Goal: Information Seeking & Learning: Learn about a topic

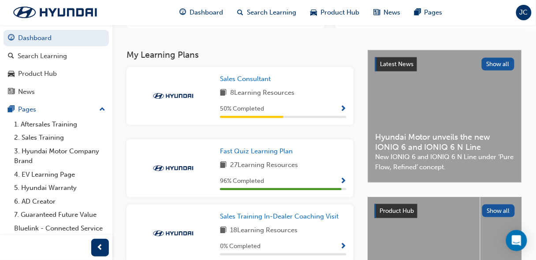
scroll to position [142, 0]
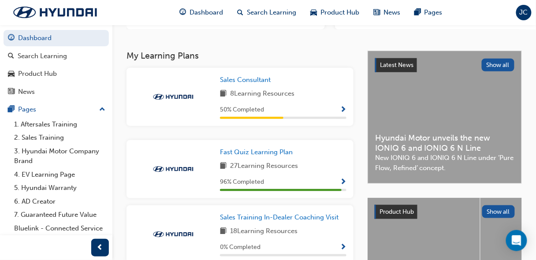
click at [246, 144] on div "Fast Quiz Learning Plan 27 Learning Resources 96 % Completed" at bounding box center [240, 169] width 227 height 58
click at [245, 152] on span "Fast Quiz Learning Plan" at bounding box center [256, 152] width 73 height 8
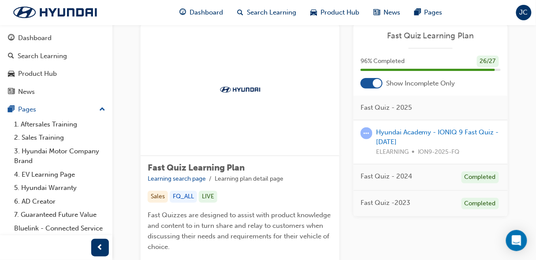
scroll to position [22, 0]
click at [392, 135] on link "Hyundai Academy - IONIQ 9 Fast Quiz - August 2025" at bounding box center [437, 138] width 123 height 18
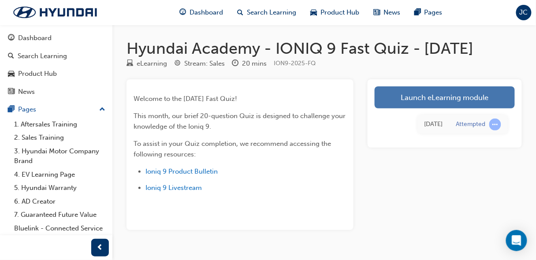
click at [428, 100] on link "Launch eLearning module" at bounding box center [445, 97] width 140 height 22
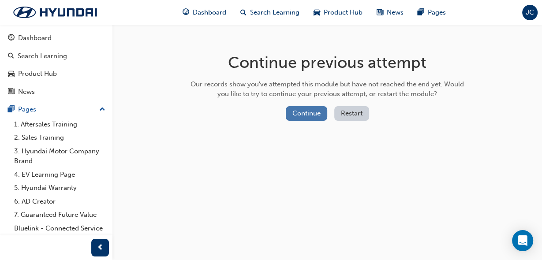
click at [303, 116] on button "Continue" at bounding box center [306, 113] width 41 height 15
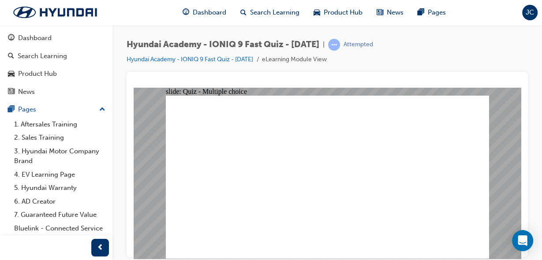
checkbox input "true"
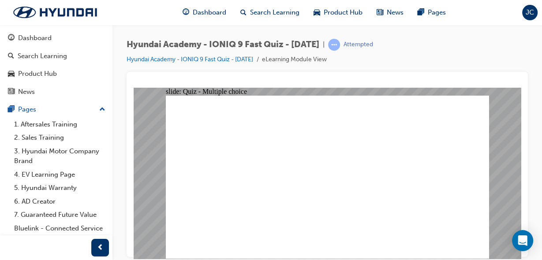
radio input "true"
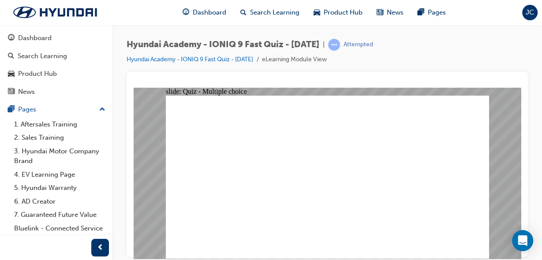
radio input "true"
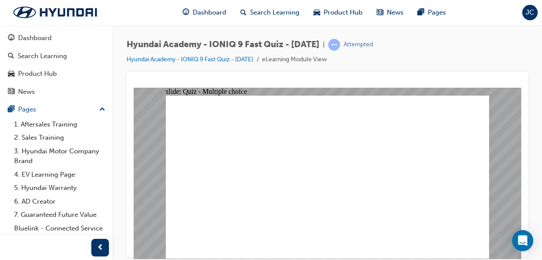
radio input "true"
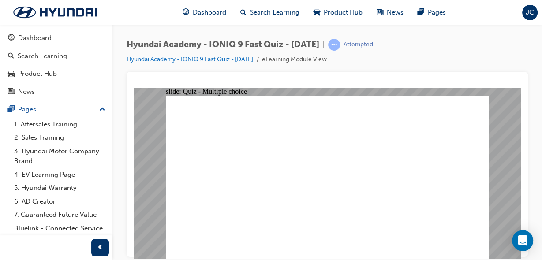
radio input "true"
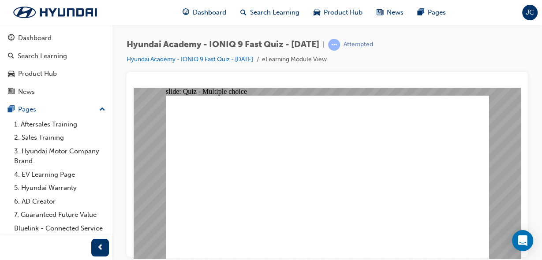
radio input "false"
radio input "true"
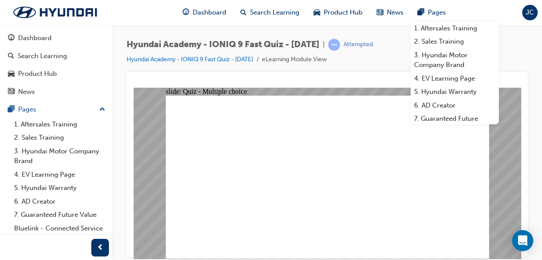
radio input "true"
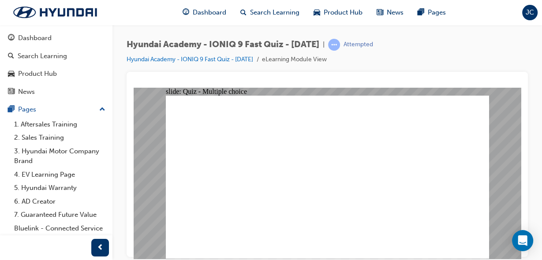
radio input "true"
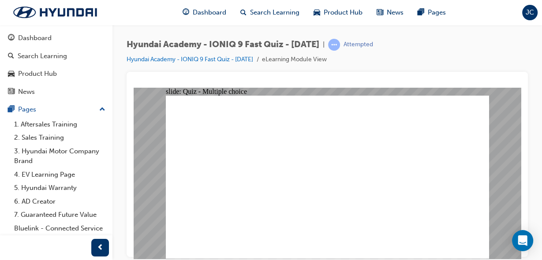
radio input "false"
radio input "true"
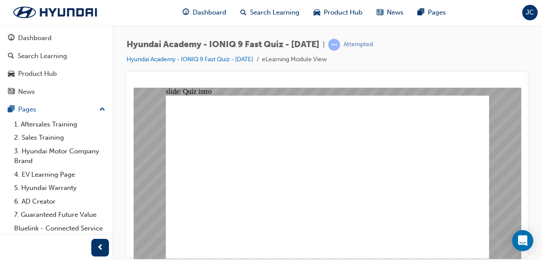
radio input "true"
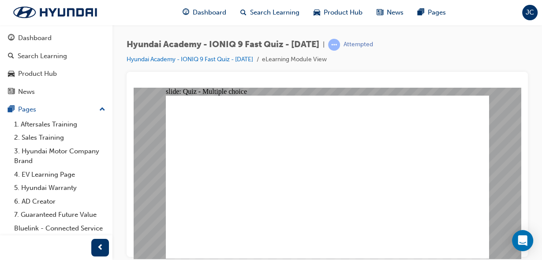
radio input "true"
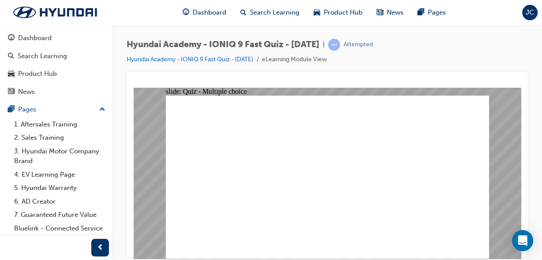
radio input "true"
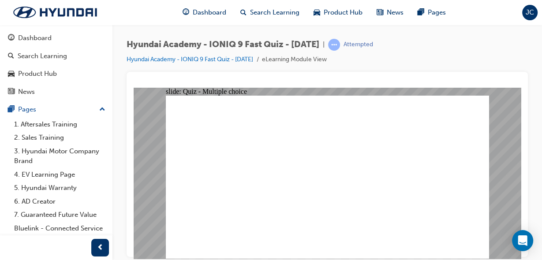
radio input "true"
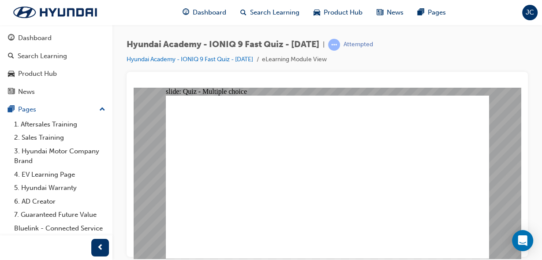
radio input "true"
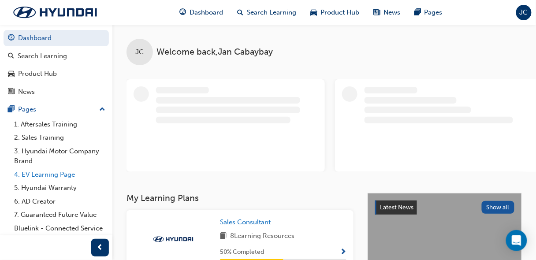
click at [58, 176] on link "4. EV Learning Page" at bounding box center [60, 175] width 98 height 14
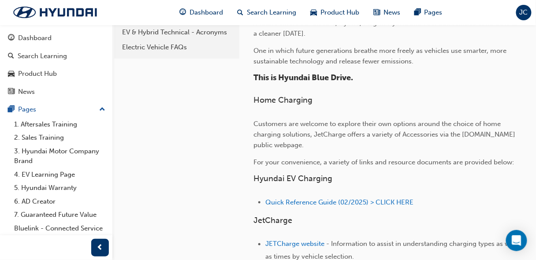
scroll to position [195, 0]
drag, startPoint x: 315, startPoint y: 136, endPoint x: 343, endPoint y: 136, distance: 28.2
click at [343, 136] on span "Customers are welcome to explore their own options around the choice of home ch…" at bounding box center [385, 134] width 264 height 29
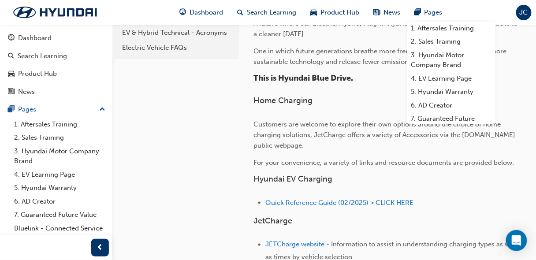
click at [313, 194] on div "A future where our Electric, Hybrid, Plug-in Hybrid and Fuel Cell vehicles cont…" at bounding box center [387, 250] width 268 height 464
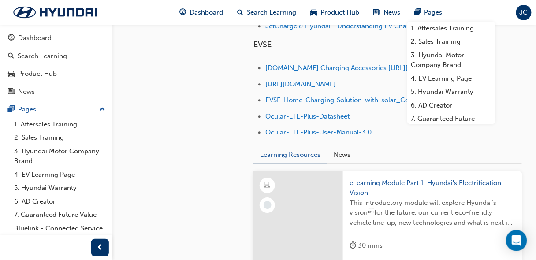
scroll to position [515, 0]
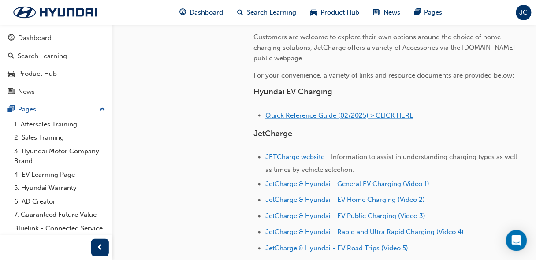
scroll to position [282, 0]
click at [318, 112] on span "Quick Reference Guide (02/2025) > CLICK HERE" at bounding box center [339, 116] width 148 height 8
